Goal: Information Seeking & Learning: Compare options

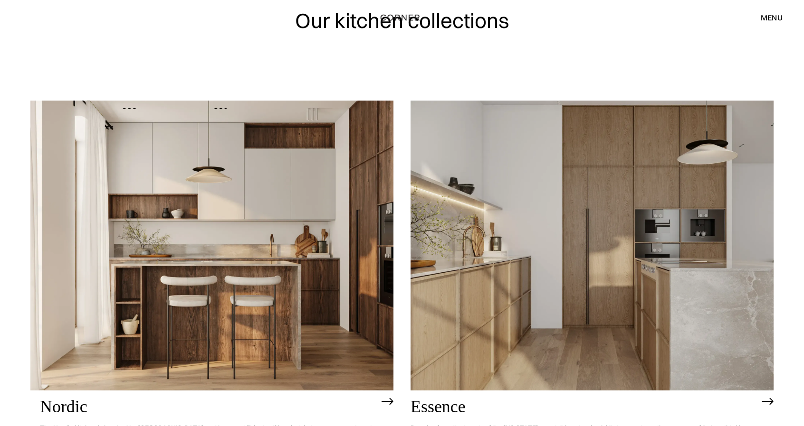
scroll to position [95, 0]
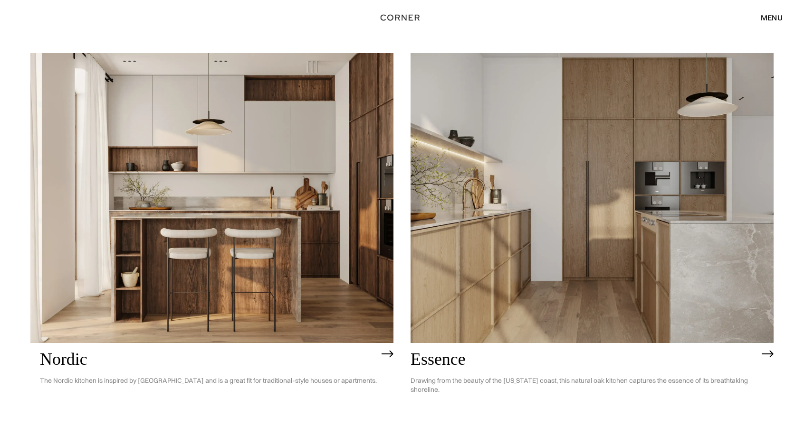
click at [300, 235] on img at bounding box center [211, 198] width 363 height 290
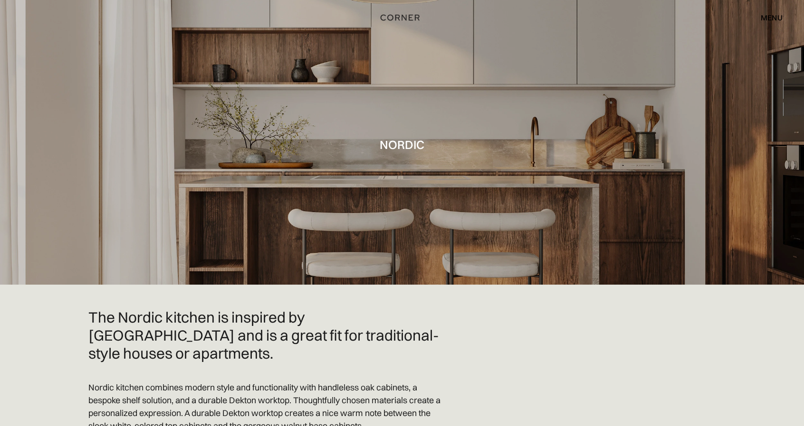
click at [451, 175] on div at bounding box center [402, 142] width 804 height 285
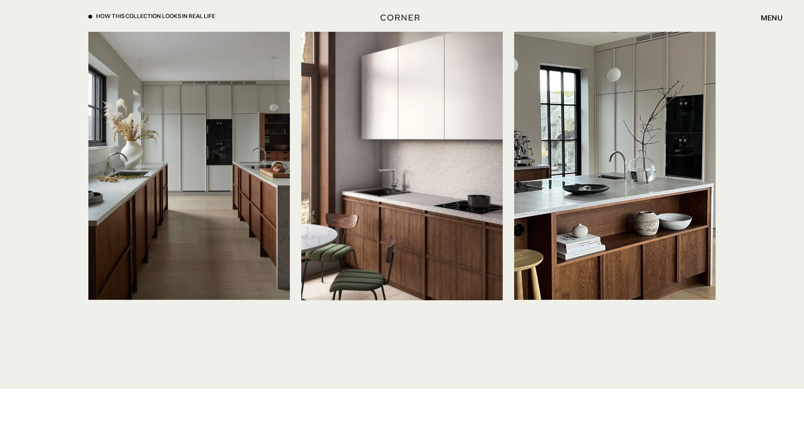
scroll to position [2232, 0]
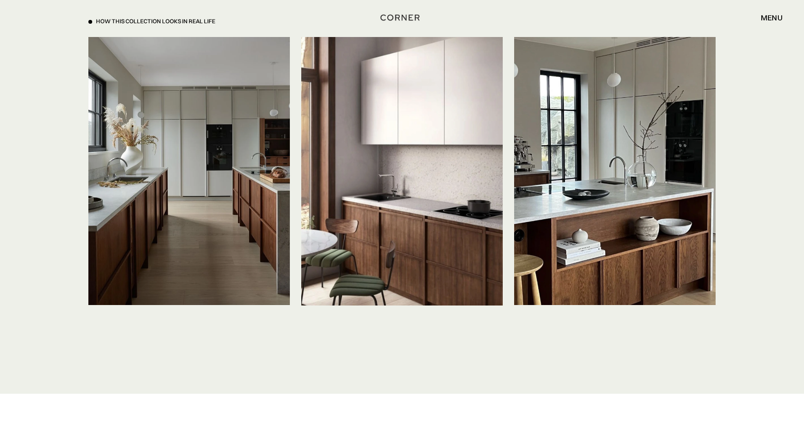
click at [396, 193] on img at bounding box center [401, 171] width 201 height 269
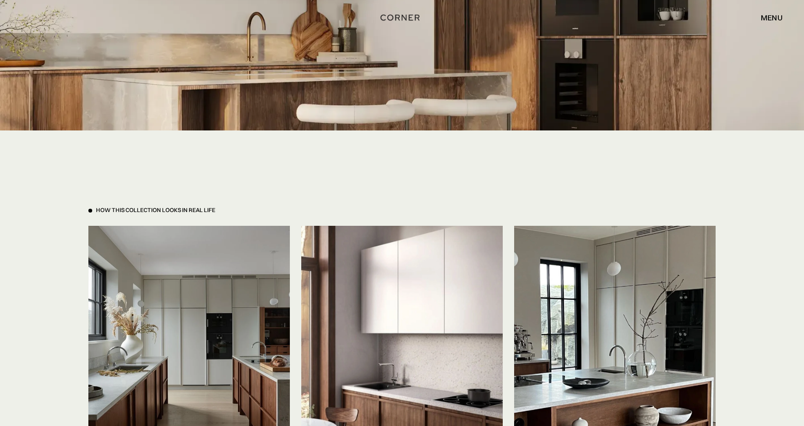
scroll to position [2042, 0]
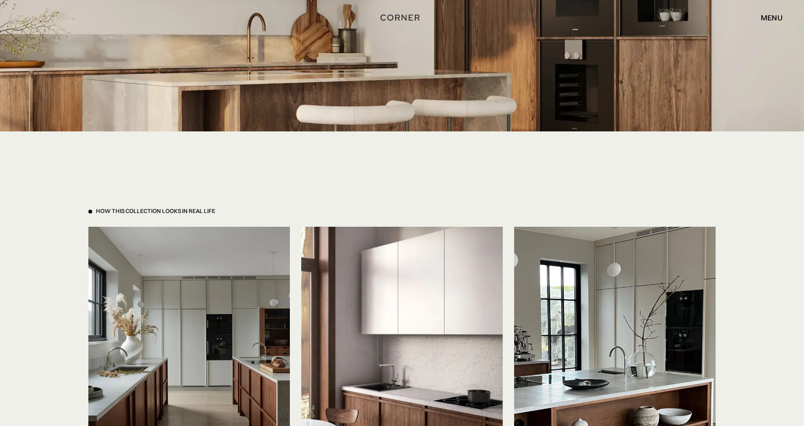
click at [91, 210] on div at bounding box center [90, 212] width 4 height 4
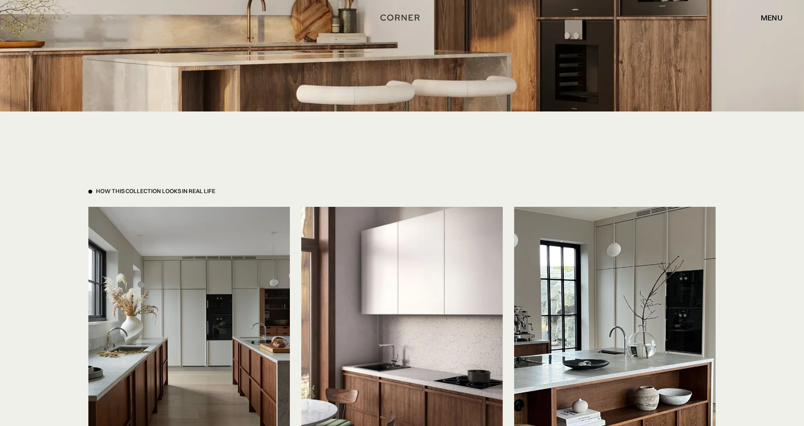
scroll to position [2137, 0]
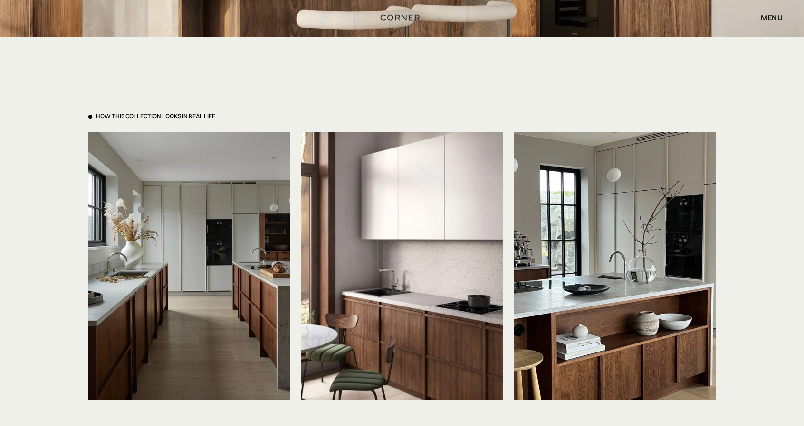
click at [204, 266] on img at bounding box center [188, 266] width 201 height 268
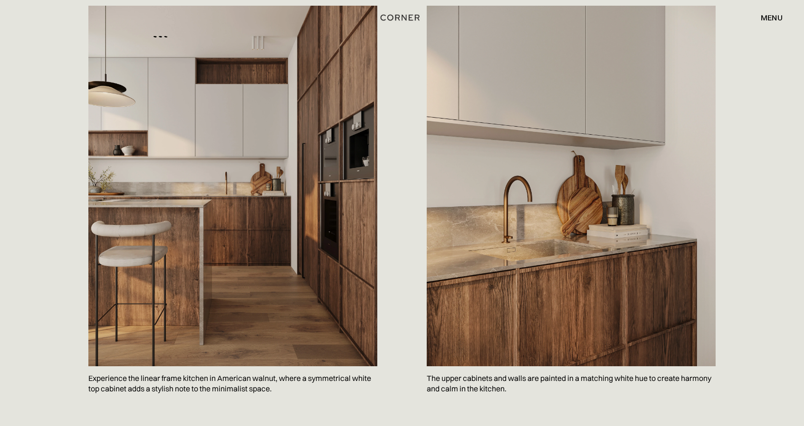
scroll to position [427, 0]
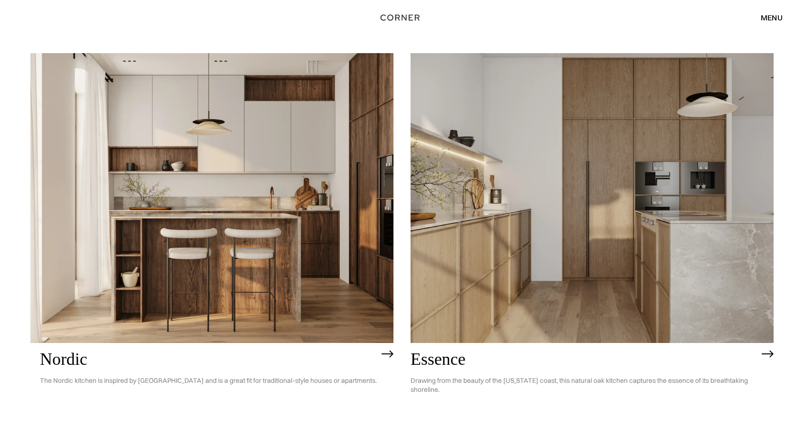
click at [526, 246] on img at bounding box center [591, 198] width 363 height 290
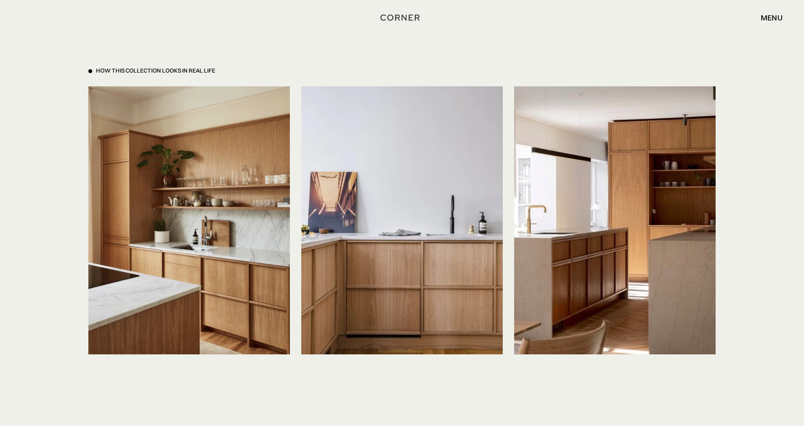
scroll to position [2185, 0]
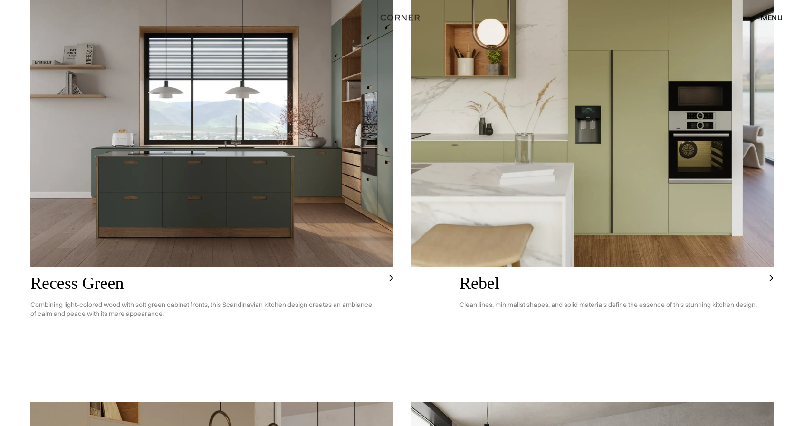
scroll to position [1907, 0]
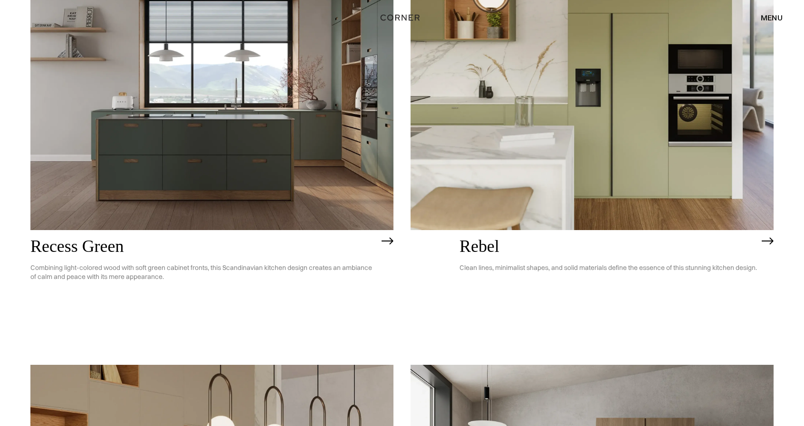
click at [526, 189] on img at bounding box center [591, 85] width 363 height 290
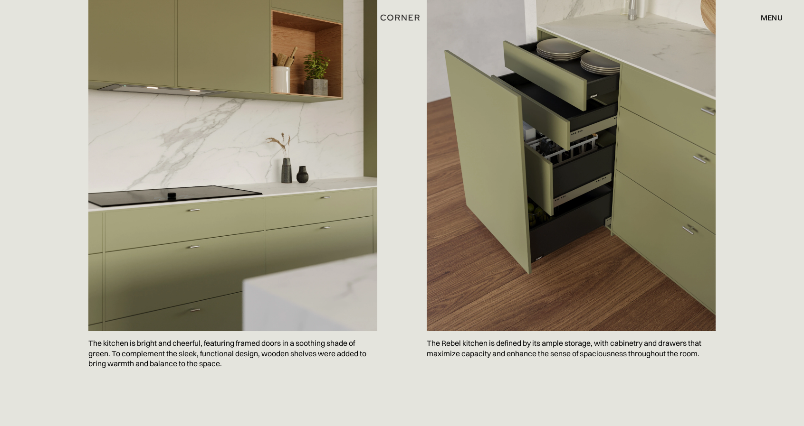
scroll to position [522, 0]
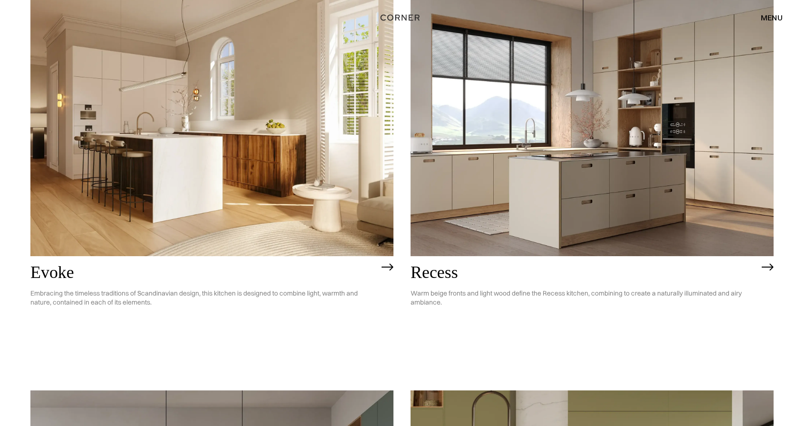
scroll to position [1385, 0]
